Goal: Task Accomplishment & Management: Use online tool/utility

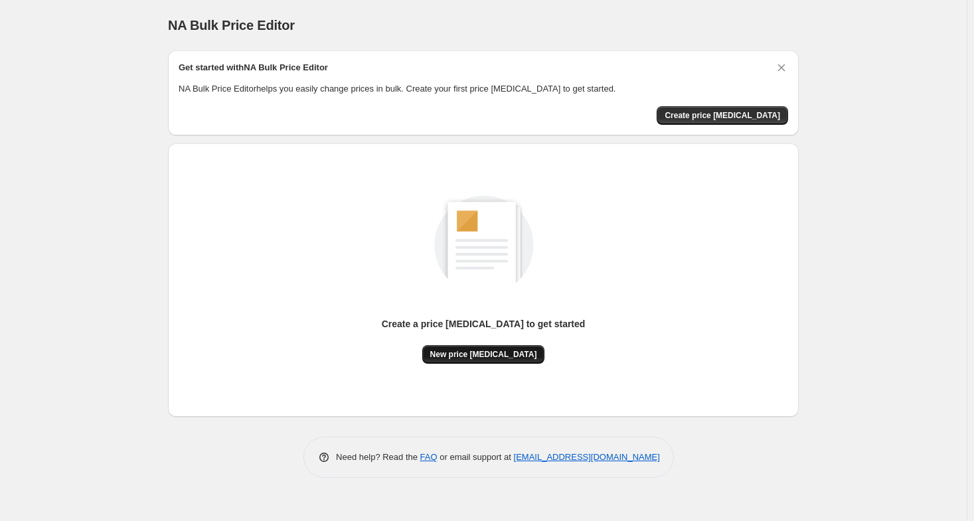
click at [488, 360] on button "New price [MEDICAL_DATA]" at bounding box center [483, 354] width 123 height 19
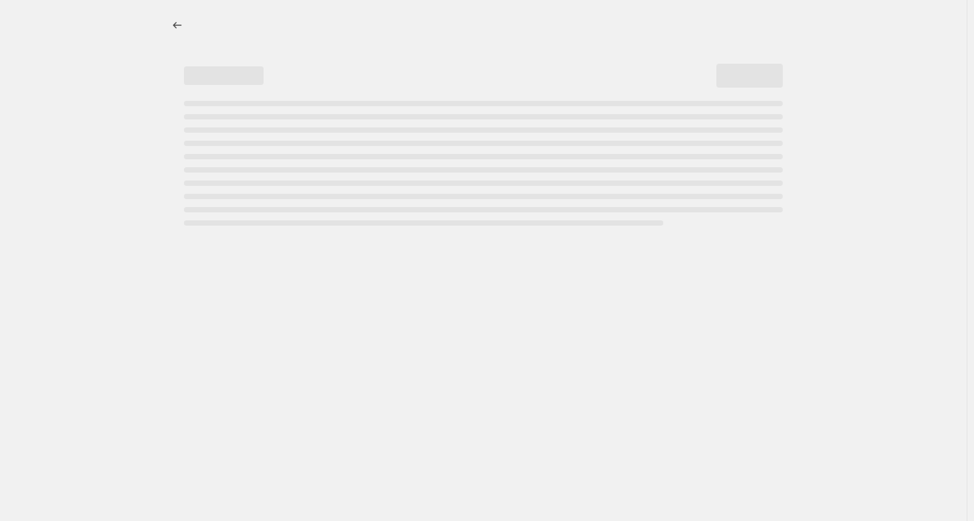
select select "percentage"
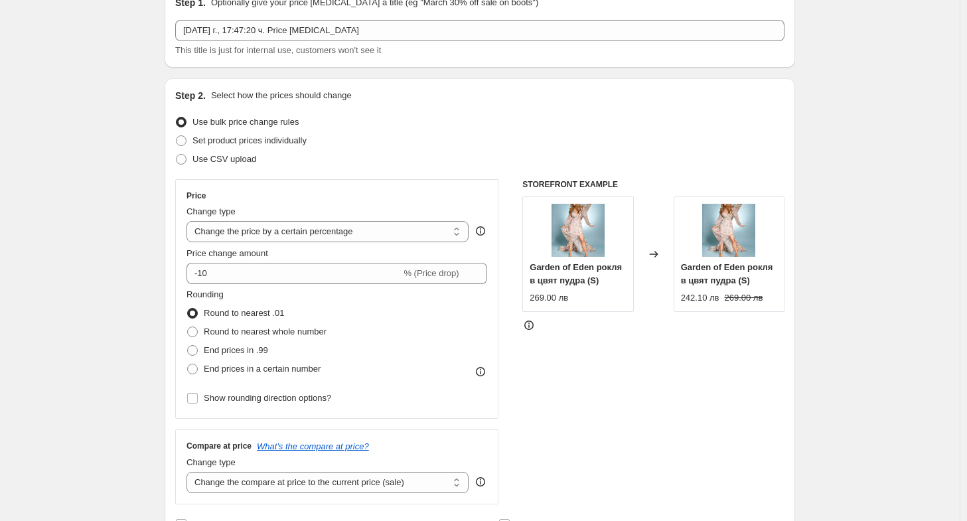
scroll to position [66, 0]
click at [325, 225] on select "Change the price to a certain amount Change the price by a certain amount Chang…" at bounding box center [327, 230] width 282 height 21
click at [332, 191] on div "Price" at bounding box center [336, 194] width 301 height 11
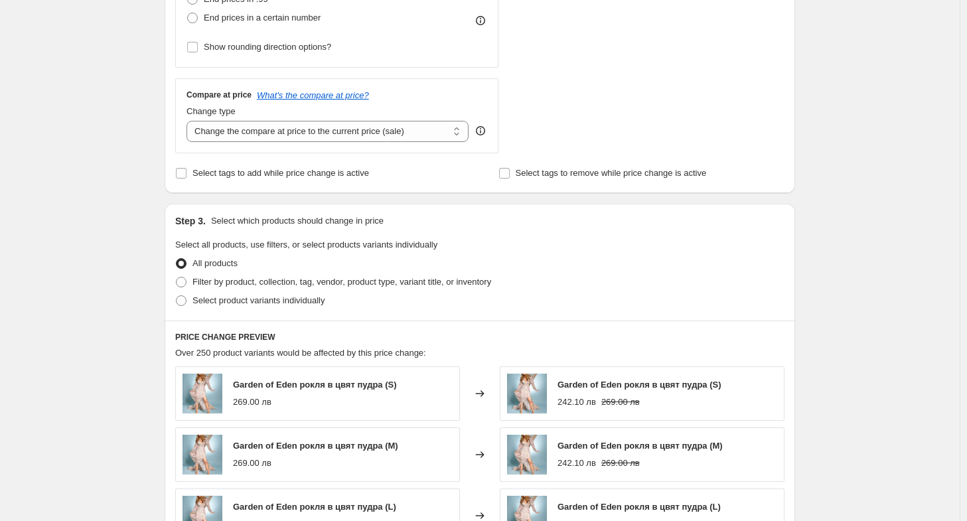
scroll to position [465, 0]
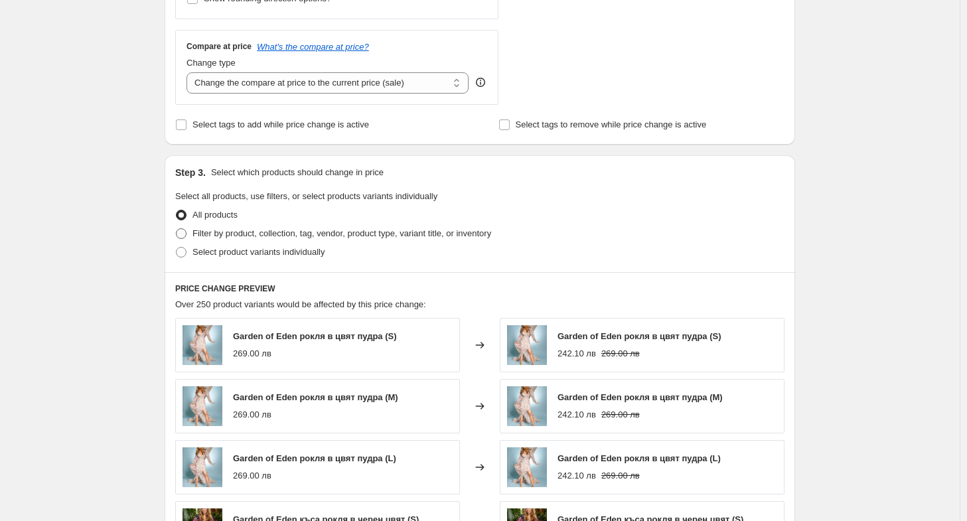
click at [186, 232] on span at bounding box center [181, 233] width 11 height 11
click at [177, 229] on input "Filter by product, collection, tag, vendor, product type, variant title, or inv…" at bounding box center [176, 228] width 1 height 1
radio input "true"
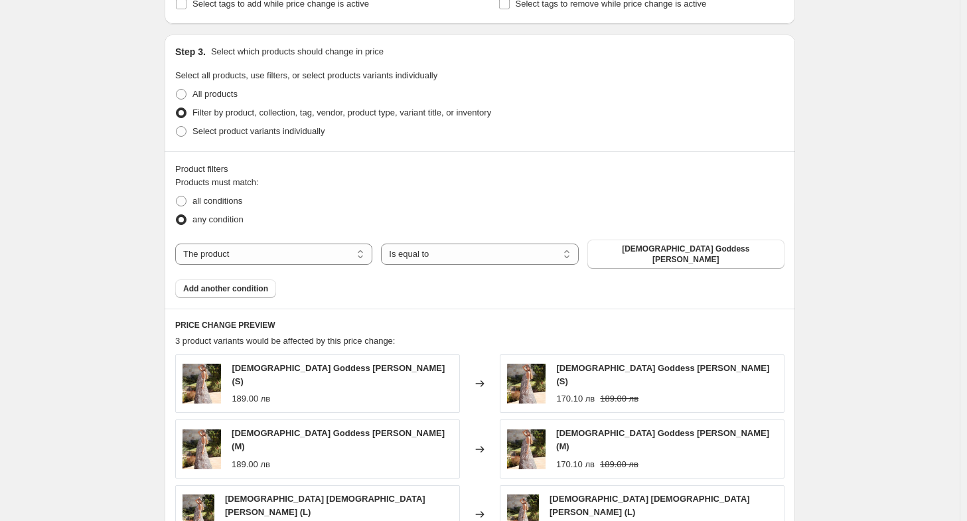
scroll to position [597, 0]
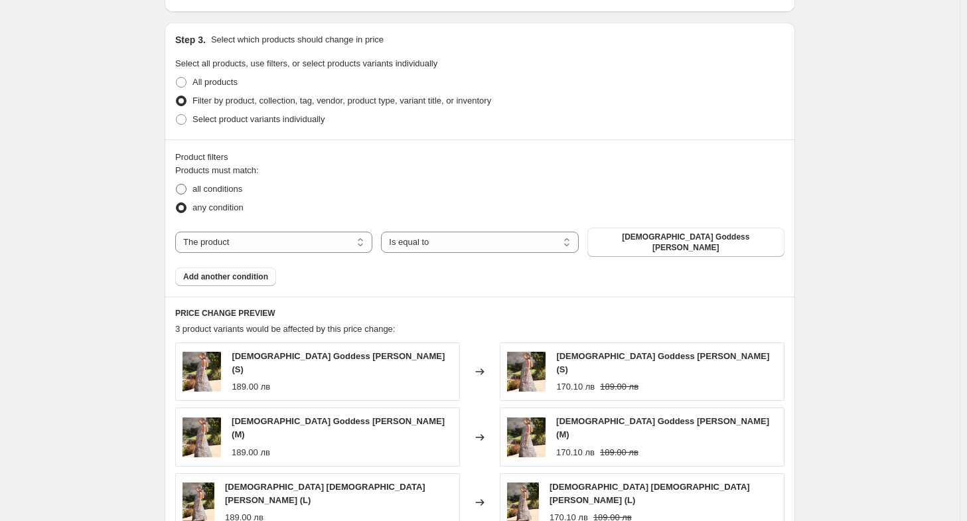
click at [218, 188] on span "all conditions" at bounding box center [217, 189] width 50 height 10
click at [177, 184] on input "all conditions" at bounding box center [176, 184] width 1 height 1
radio input "true"
click at [183, 212] on span at bounding box center [181, 207] width 11 height 11
click at [177, 203] on input "any condition" at bounding box center [176, 202] width 1 height 1
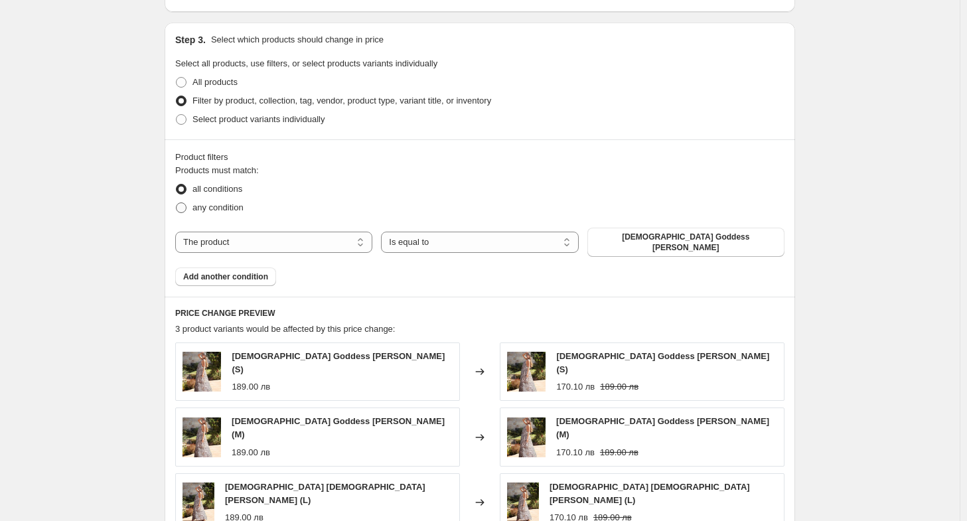
radio input "true"
click at [250, 241] on select "The product The product's collection The product's tag The product's vendor The…" at bounding box center [273, 242] width 197 height 21
select select "collection"
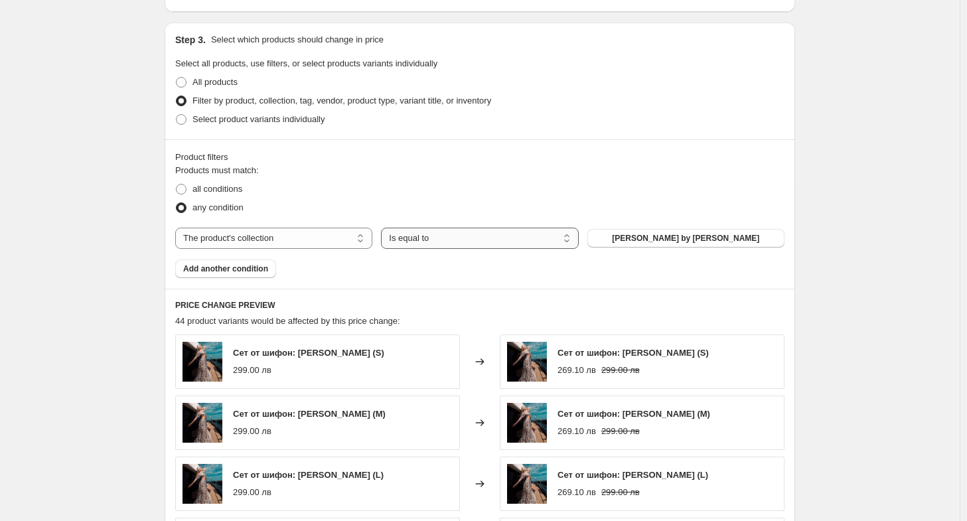
click at [469, 239] on select "Is equal to Is not equal to" at bounding box center [479, 238] width 197 height 21
click at [384, 228] on select "Is equal to Is not equal to" at bounding box center [479, 238] width 197 height 21
click at [875, 277] on div "Create new price [MEDICAL_DATA]. This page is ready Create new price [MEDICAL_D…" at bounding box center [480, 141] width 960 height 1476
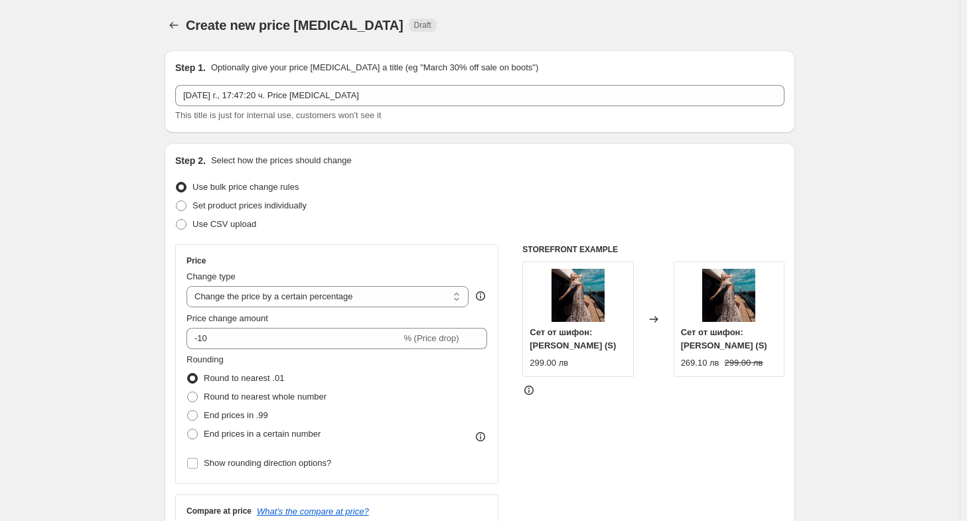
scroll to position [0, 0]
